Goal: Check status

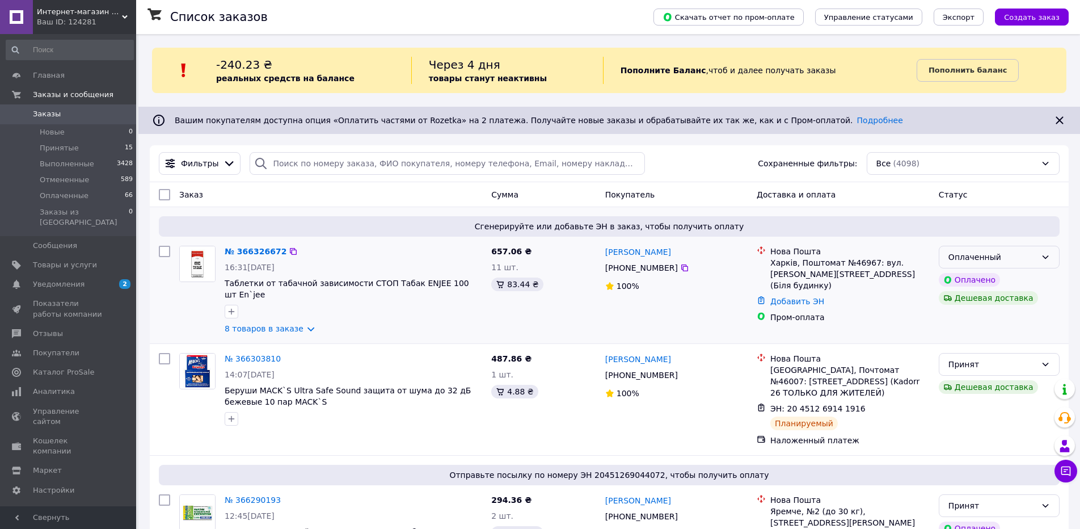
click at [983, 258] on div "Оплаченный" at bounding box center [992, 257] width 88 height 12
click at [982, 277] on li "Принят" at bounding box center [999, 281] width 120 height 20
click at [252, 248] on link "№ 366326672" at bounding box center [256, 251] width 62 height 9
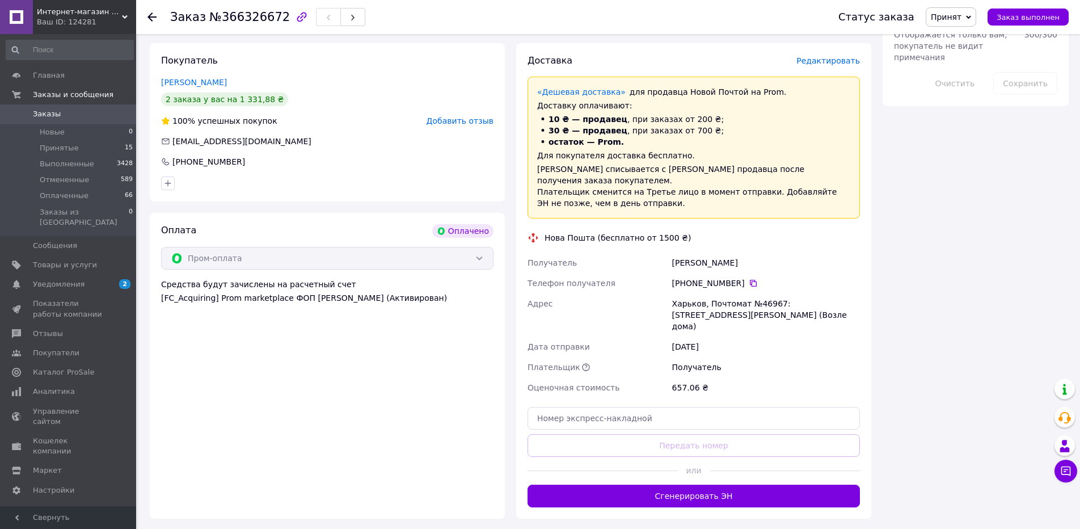
scroll to position [945, 0]
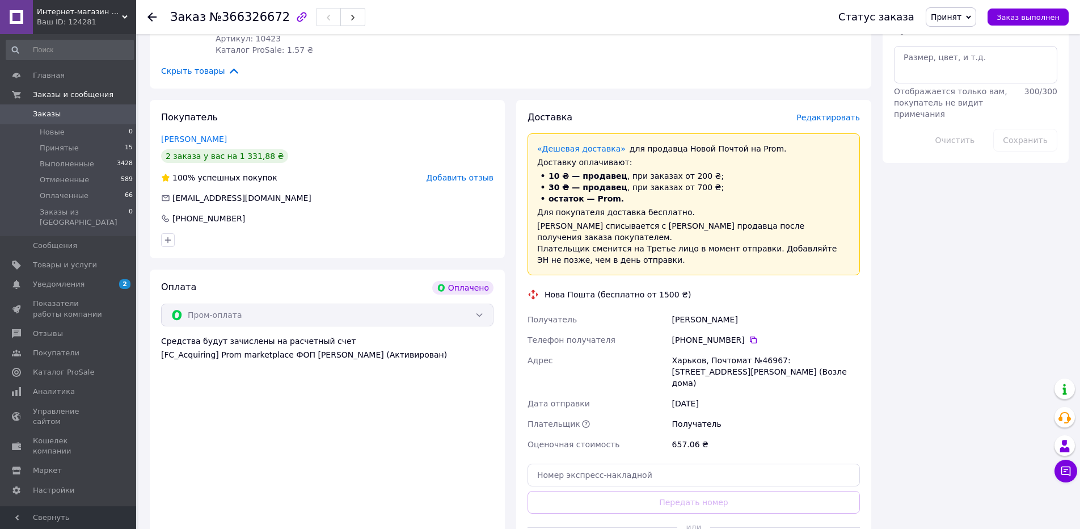
click at [153, 16] on use at bounding box center [151, 16] width 9 height 9
